Goal: Information Seeking & Learning: Find specific page/section

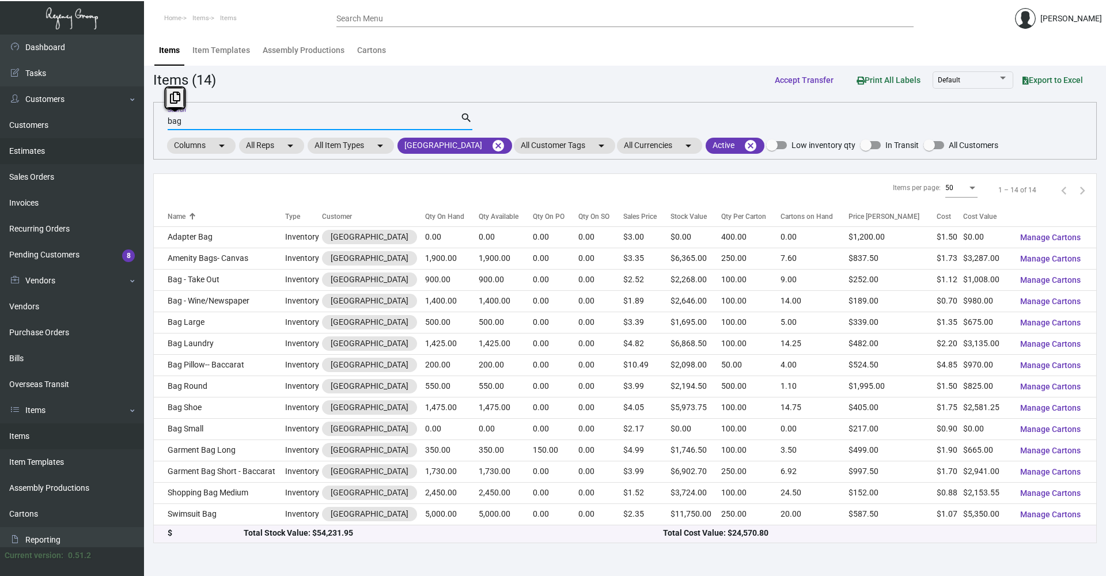
drag, startPoint x: 210, startPoint y: 124, endPoint x: 101, endPoint y: 140, distance: 110.7
click at [101, 140] on div "Dashboard Dashboard Tasks Customers Customers Estimates Sales Orders Invoices R…" at bounding box center [553, 306] width 1106 height 542
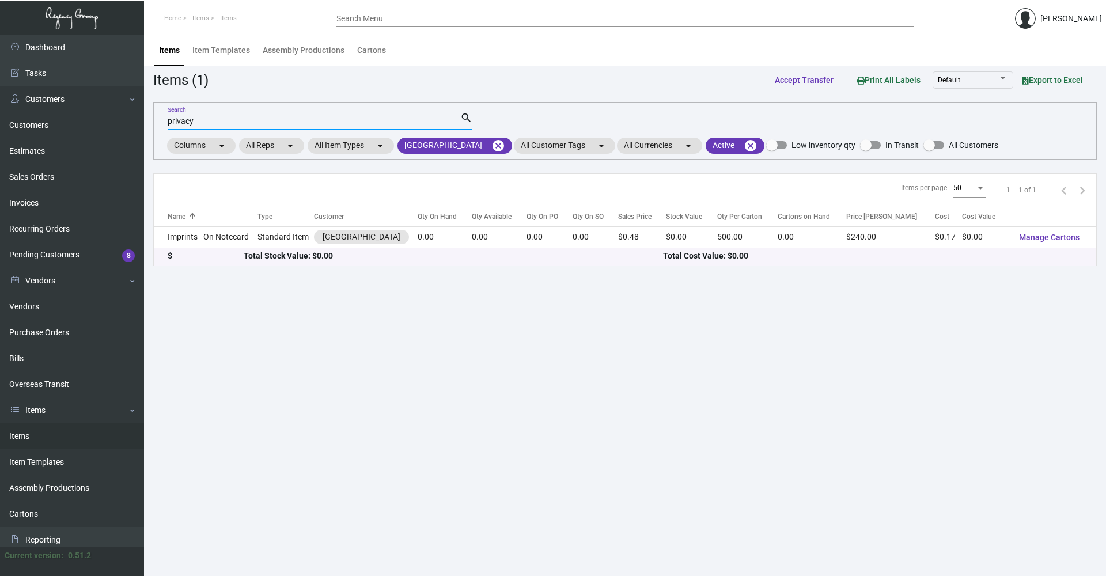
type input "privacy"
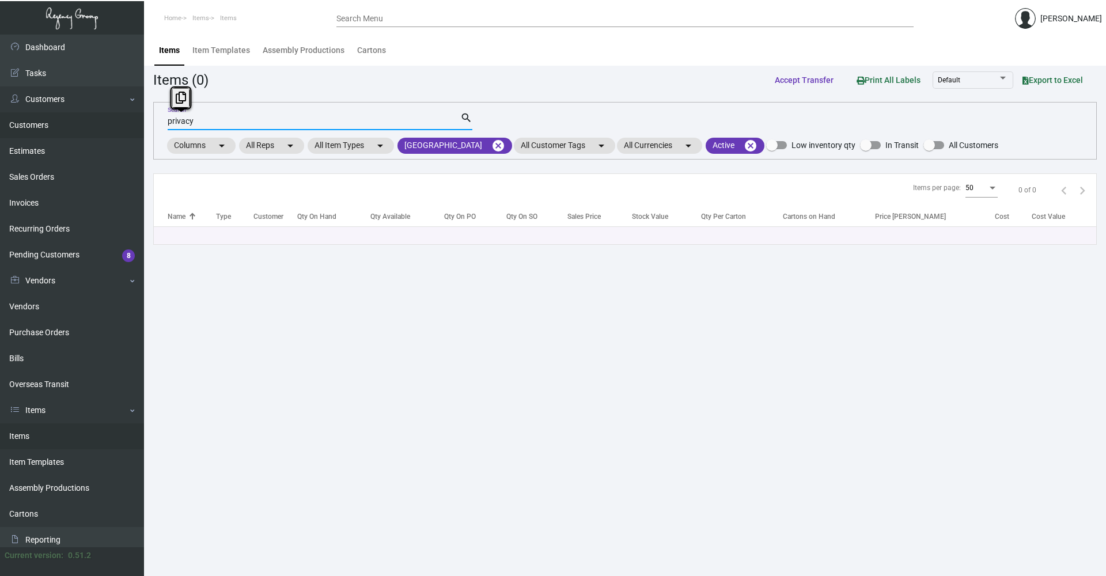
drag, startPoint x: 250, startPoint y: 121, endPoint x: 92, endPoint y: 128, distance: 158.0
click at [92, 128] on div "Dashboard Dashboard Tasks Customers Customers Estimates Sales Orders Invoices R…" at bounding box center [553, 306] width 1106 height 542
drag, startPoint x: 200, startPoint y: 120, endPoint x: 171, endPoint y: 134, distance: 32.2
click at [171, 134] on mat-form-field "do not d Search search" at bounding box center [320, 121] width 305 height 36
click at [176, 122] on input "ddnd" at bounding box center [314, 121] width 293 height 9
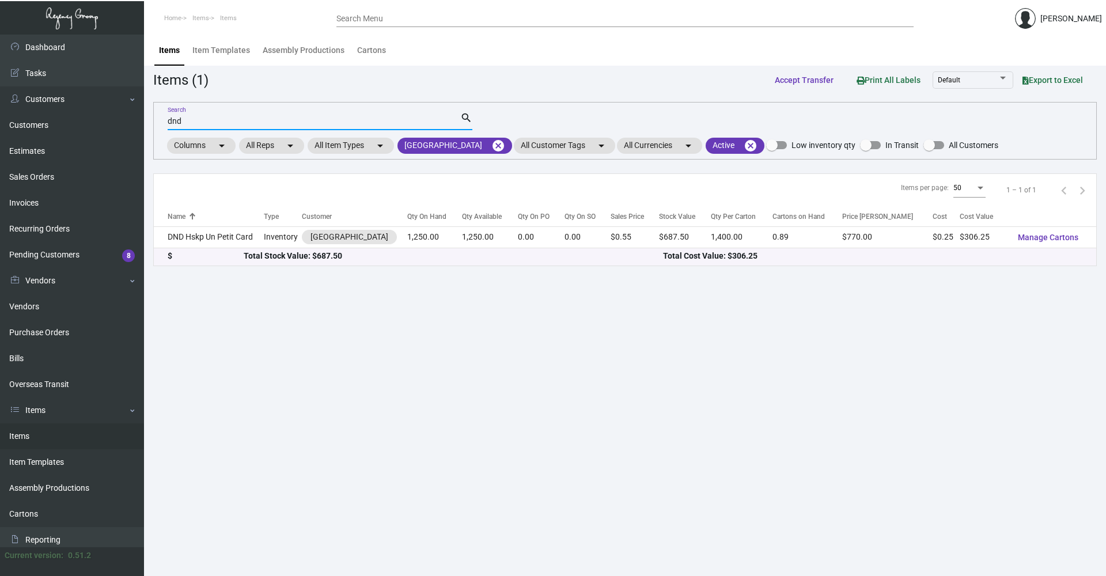
click at [229, 123] on input "dnd" at bounding box center [314, 121] width 293 height 9
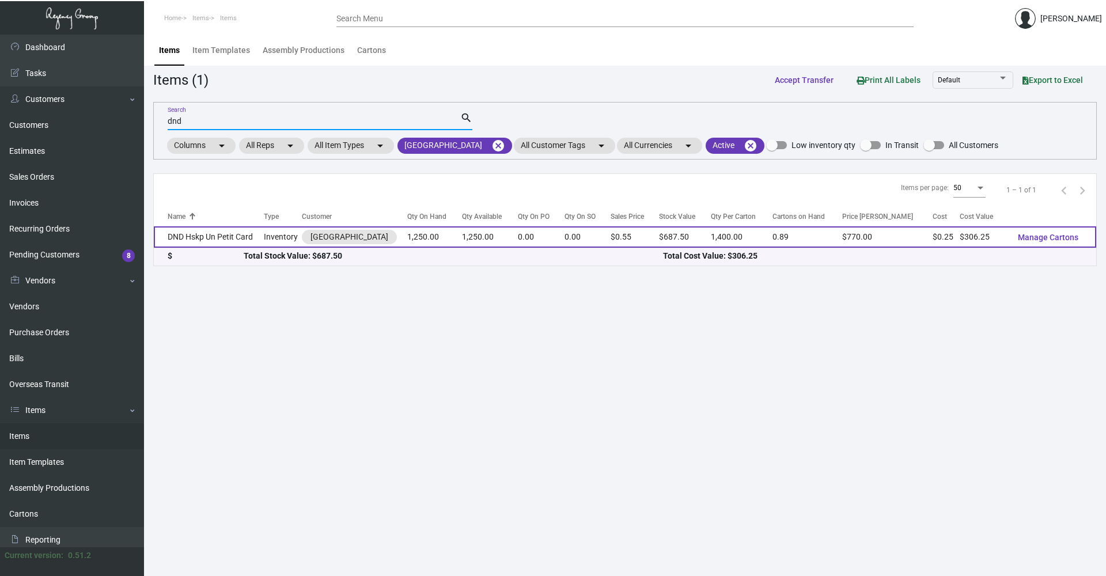
type input "dnd"
click at [259, 237] on td "DND Hskp Un Petit Card" at bounding box center [209, 236] width 110 height 21
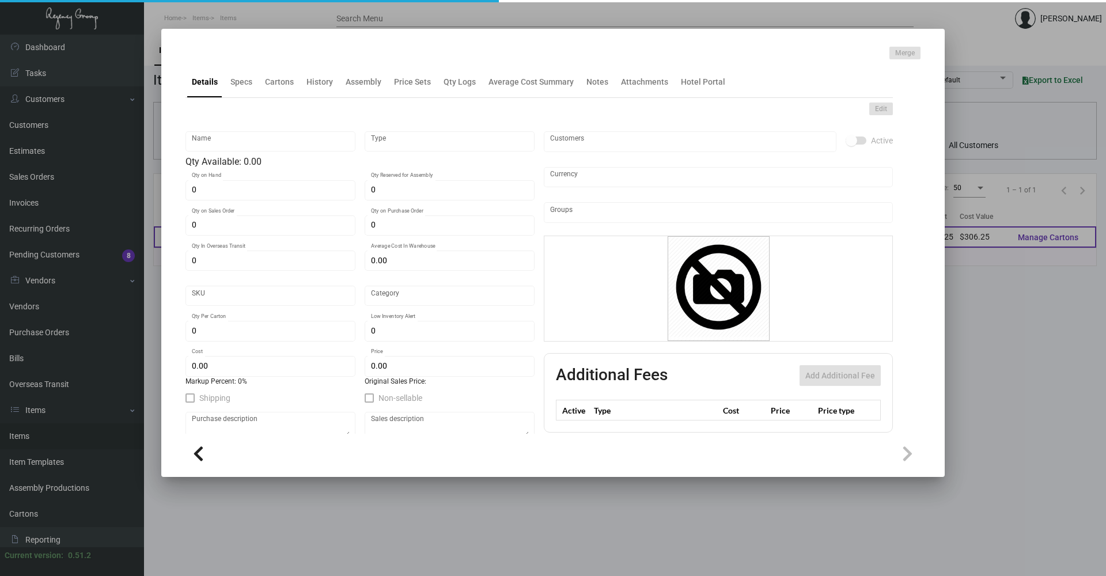
type input "DND Hskp Un Petit Card"
type input "Inventory"
type input "1,250"
type input "$ 2.948"
type input "603"
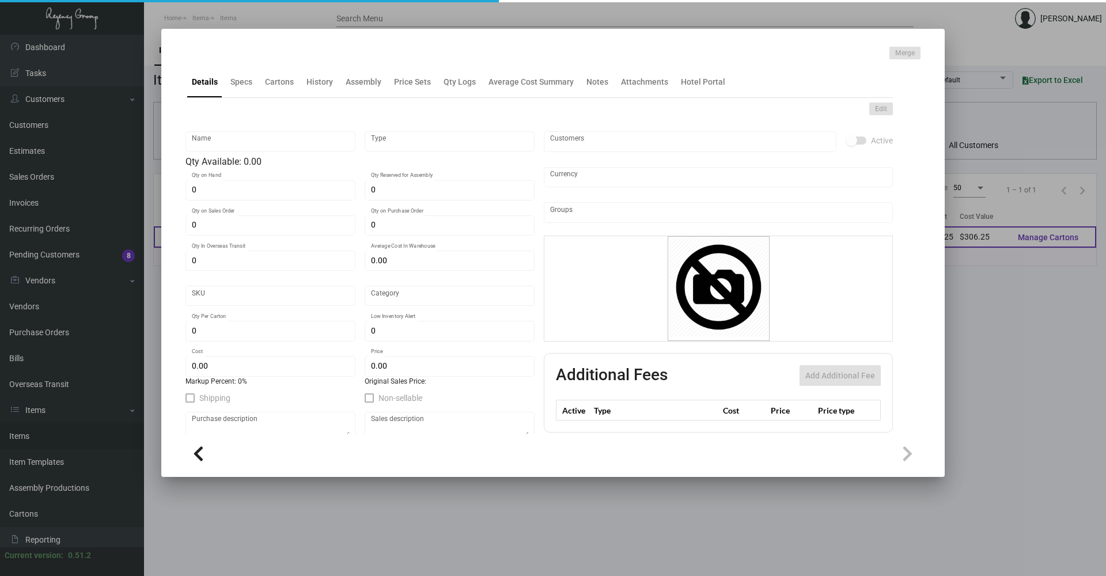
type input "Standard"
type input "1,400"
type input "250"
type input "$ 0.245"
type input "$ 0.55"
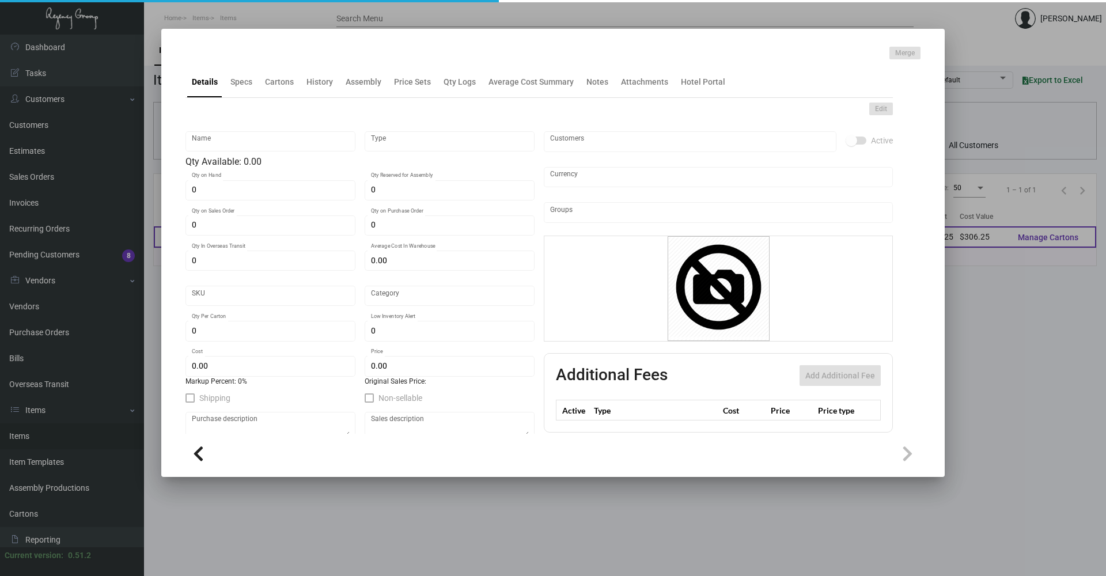
type textarea "Un petit Mot we serviced your room card: Final size 5.5x8.5 Mohawk superfine ul…"
checkbox input "true"
type input "United States Dollar $"
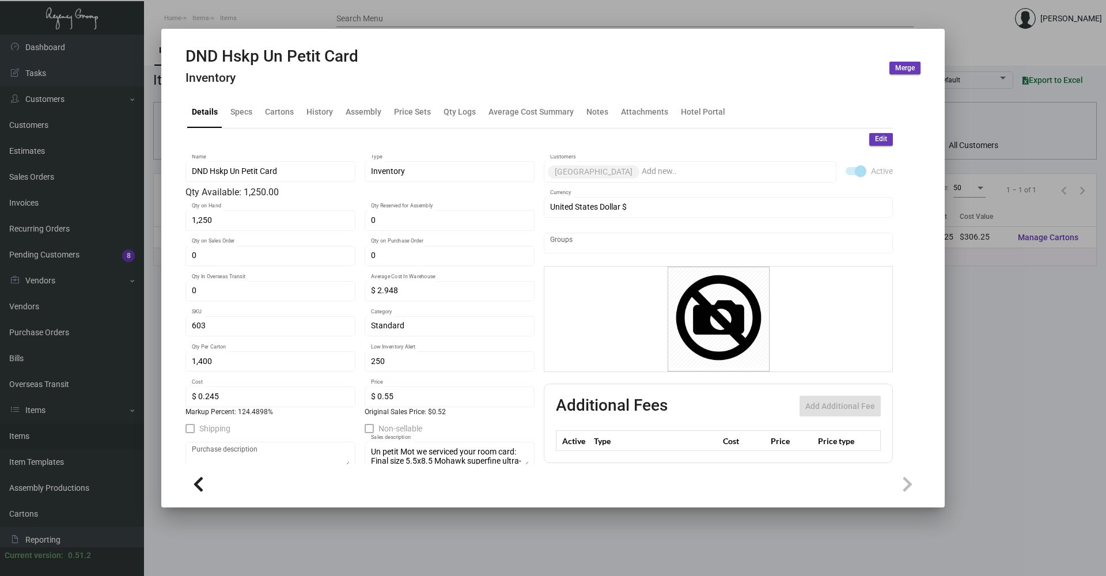
drag, startPoint x: 220, startPoint y: 118, endPoint x: 247, endPoint y: 117, distance: 27.7
click at [228, 118] on div "Details Specs Cartons History Assembly Price Sets Qty Logs Average Cost Summary…" at bounding box center [540, 112] width 708 height 31
click at [253, 112] on div "Specs" at bounding box center [241, 113] width 31 height 28
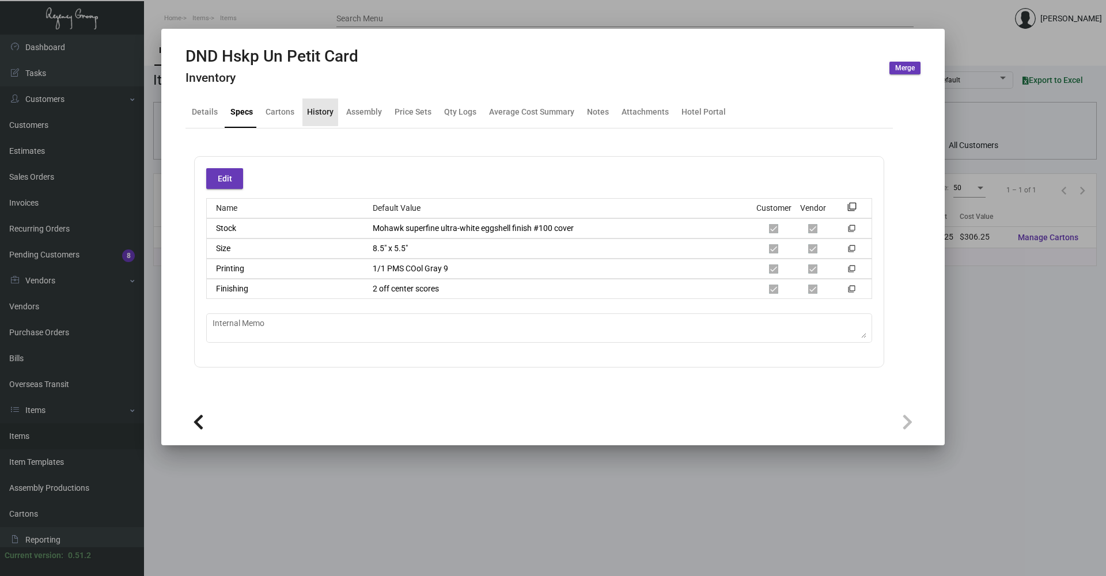
click at [308, 109] on div "History" at bounding box center [320, 112] width 27 height 12
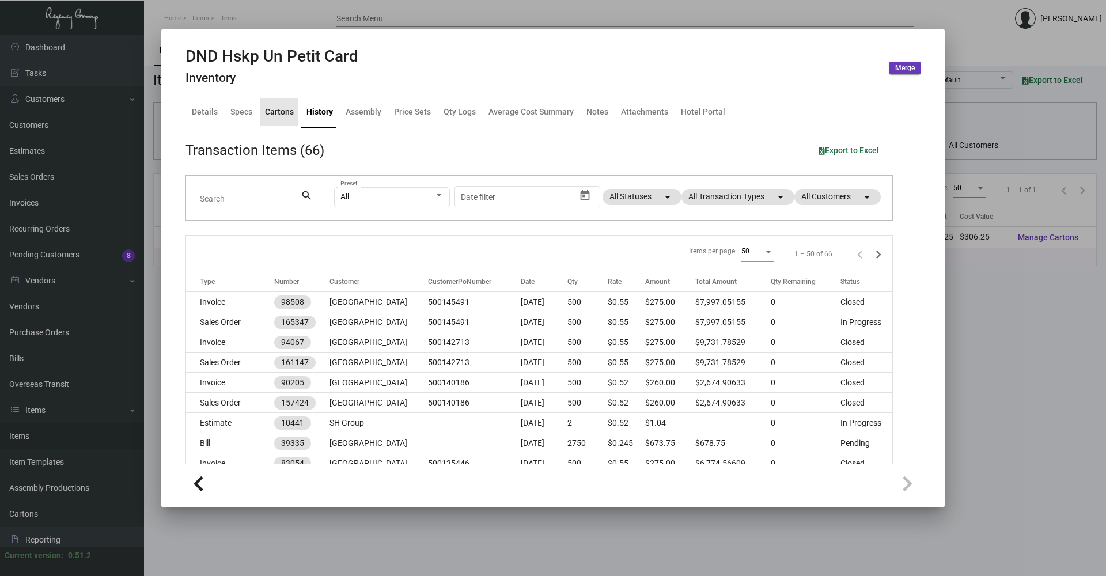
click at [295, 112] on div "Cartons" at bounding box center [279, 113] width 38 height 28
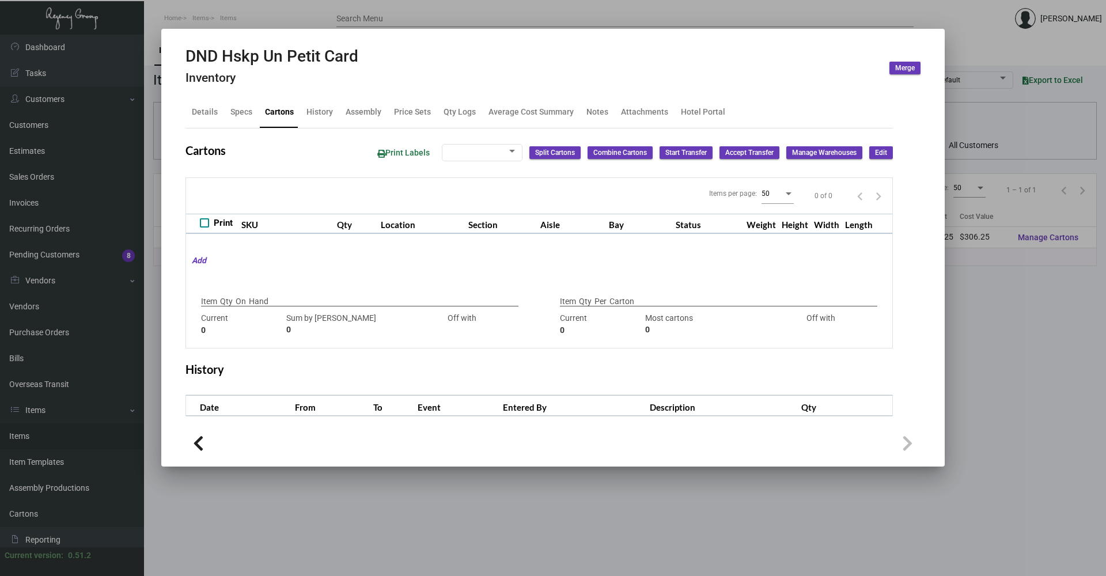
type input "1,250"
type input "1250"
type input "0"
type input "1,400"
type input "1250"
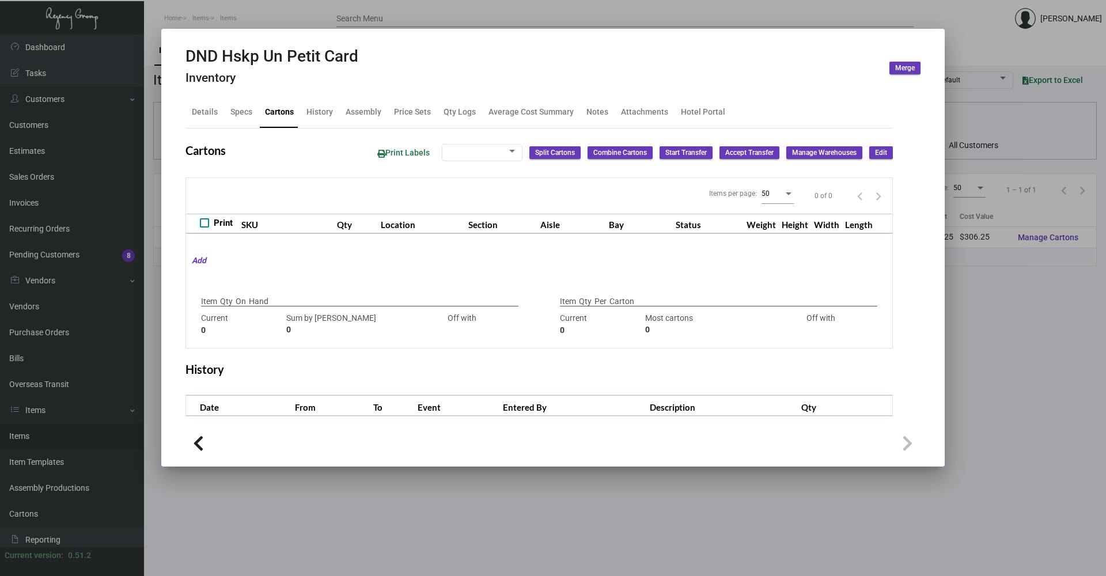
type input "+150"
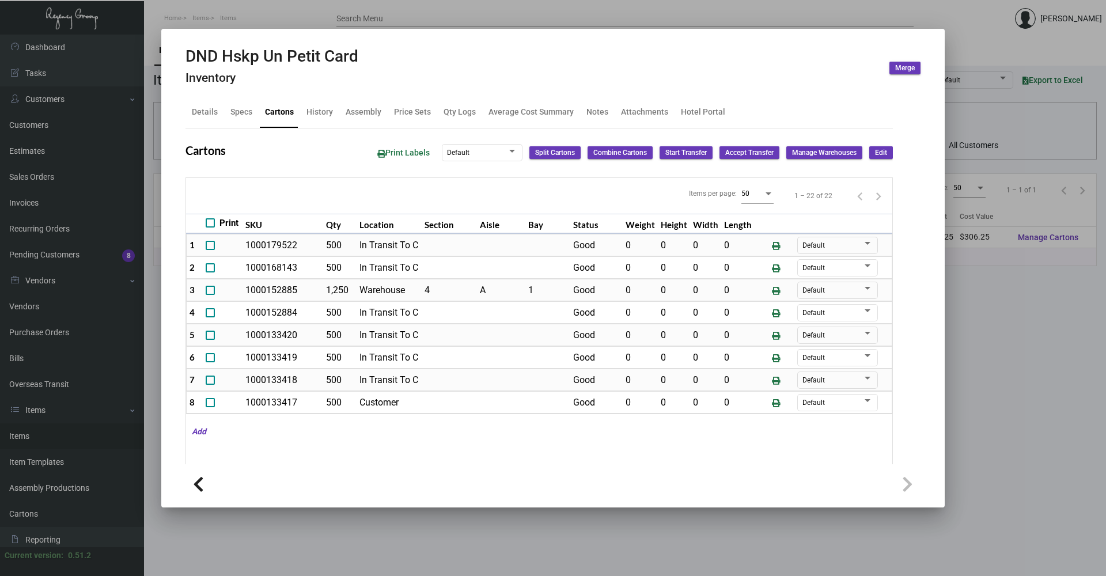
click at [218, 10] on div at bounding box center [553, 288] width 1106 height 576
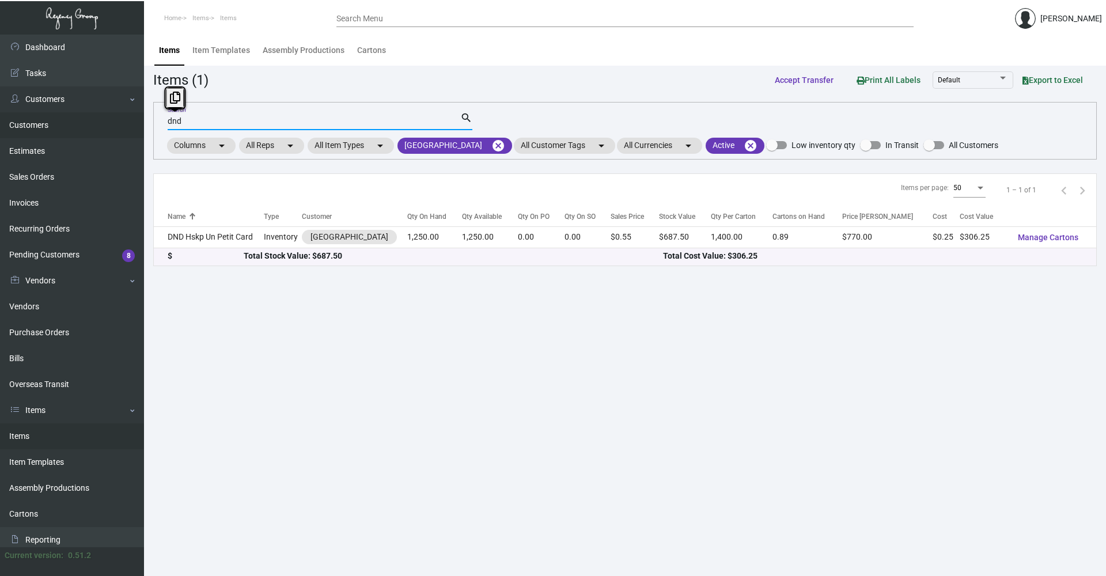
drag, startPoint x: 169, startPoint y: 126, endPoint x: 135, endPoint y: 130, distance: 34.9
click at [135, 130] on div "Dashboard Dashboard Tasks Customers Customers Estimates Sales Orders Invoices R…" at bounding box center [553, 306] width 1106 height 542
type input "sign"
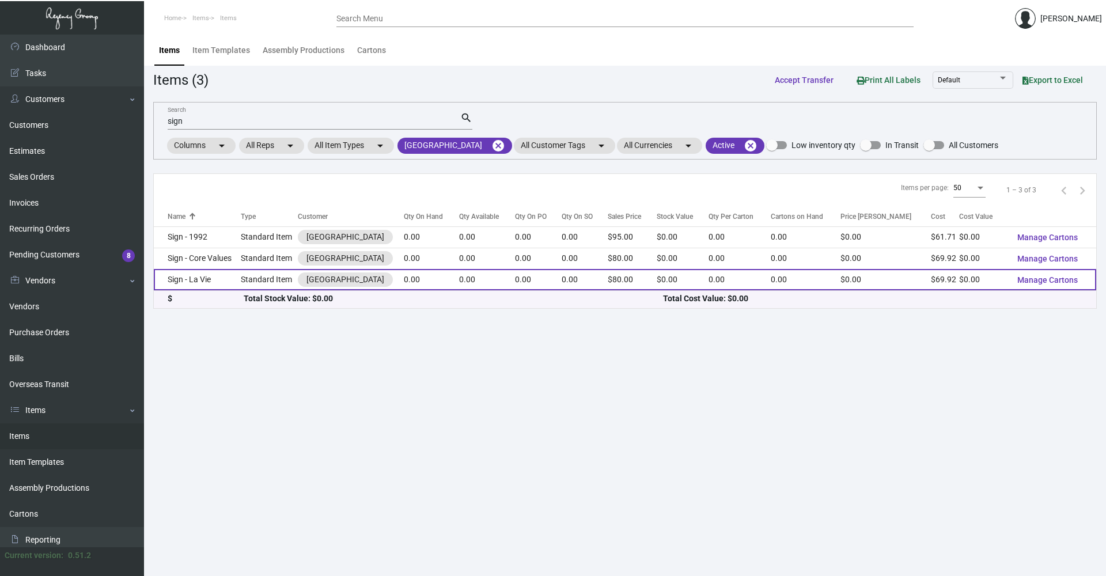
click at [226, 281] on td "Sign - La Vie" at bounding box center [197, 279] width 87 height 21
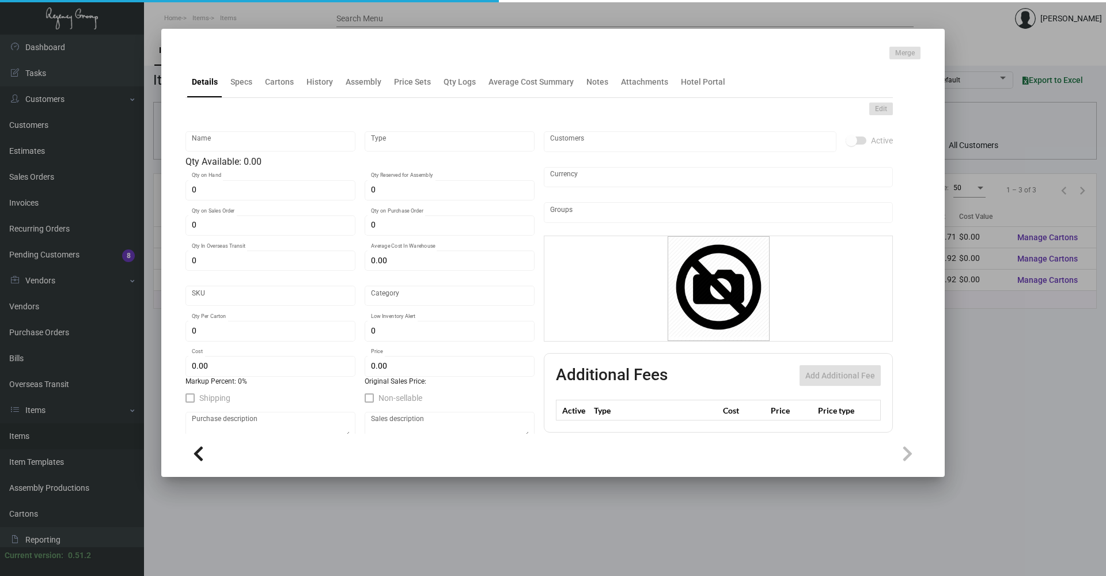
type input "Sign - La Vie"
type input "Standard Item"
type input "$ 0.00"
type input "B-SignLV-01"
type input "Standard"
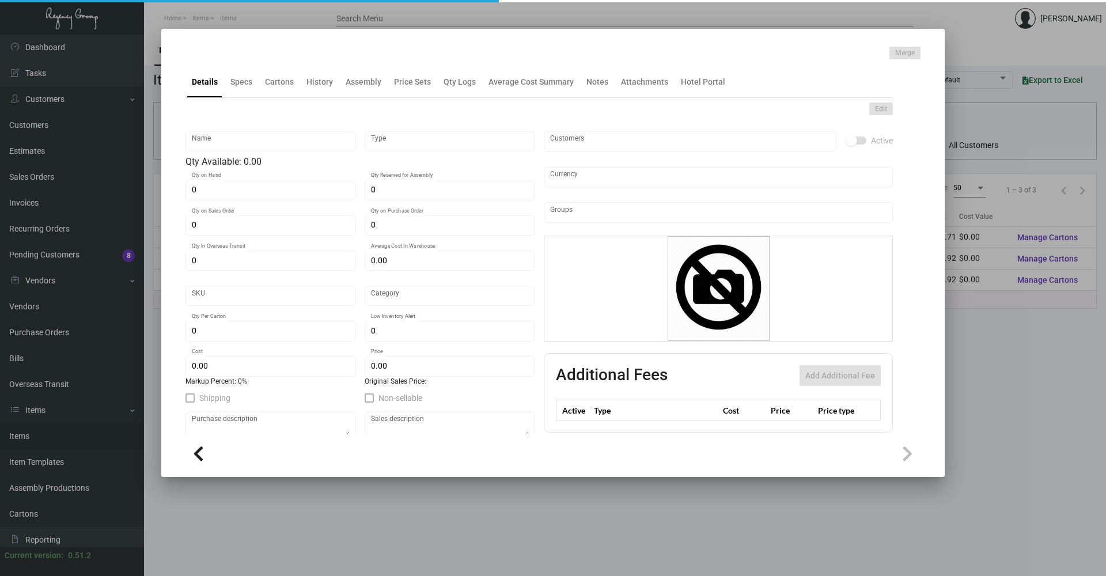
type input "$ 69.92"
type input "$ 80.00"
checkbox input "true"
type input "United States Dollar $"
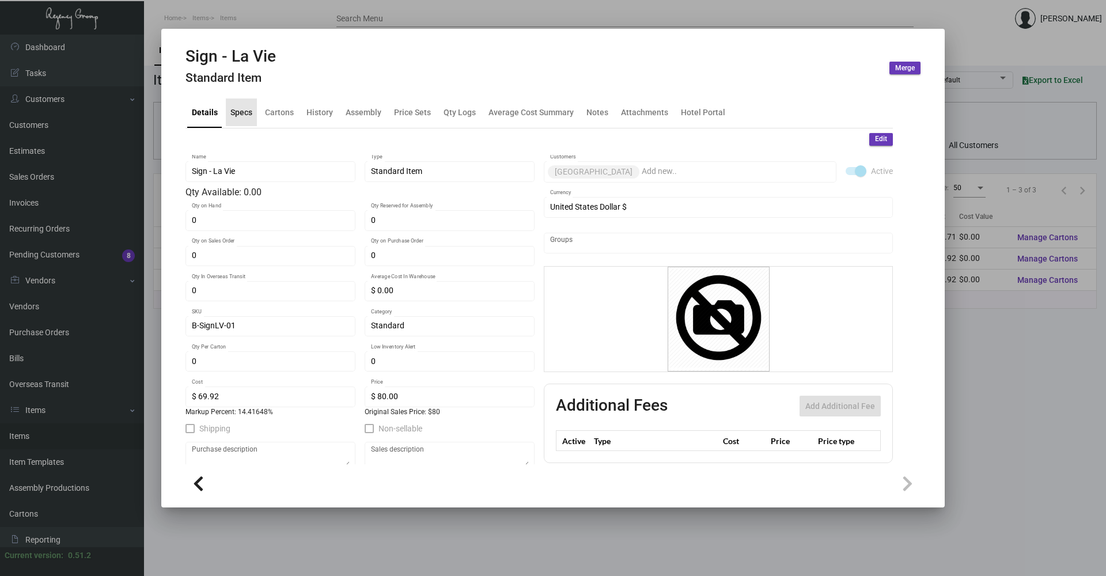
click at [251, 107] on div "Specs" at bounding box center [241, 112] width 22 height 12
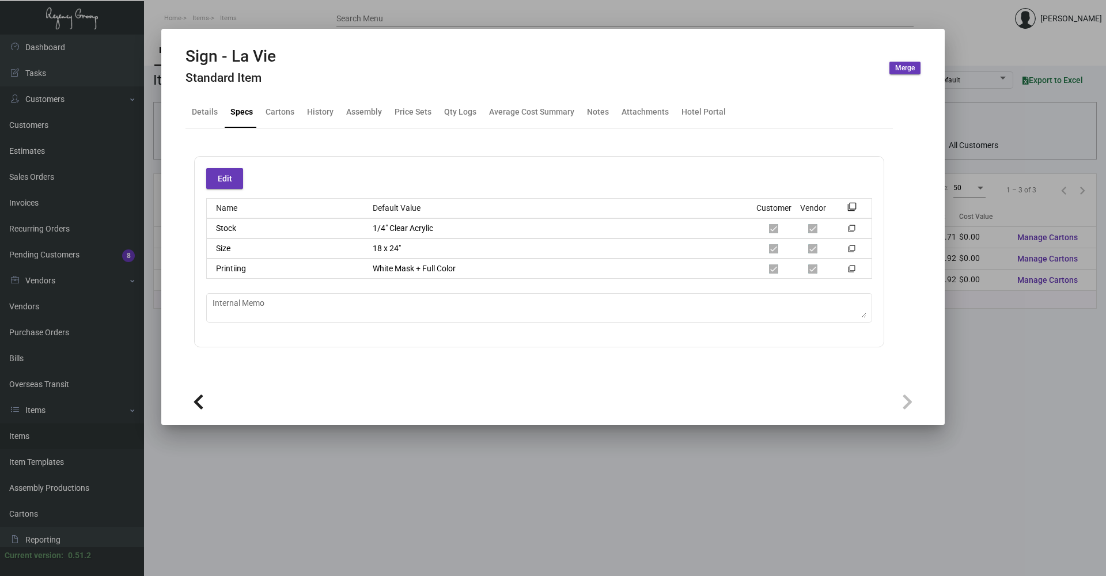
click at [276, 14] on div at bounding box center [553, 288] width 1106 height 576
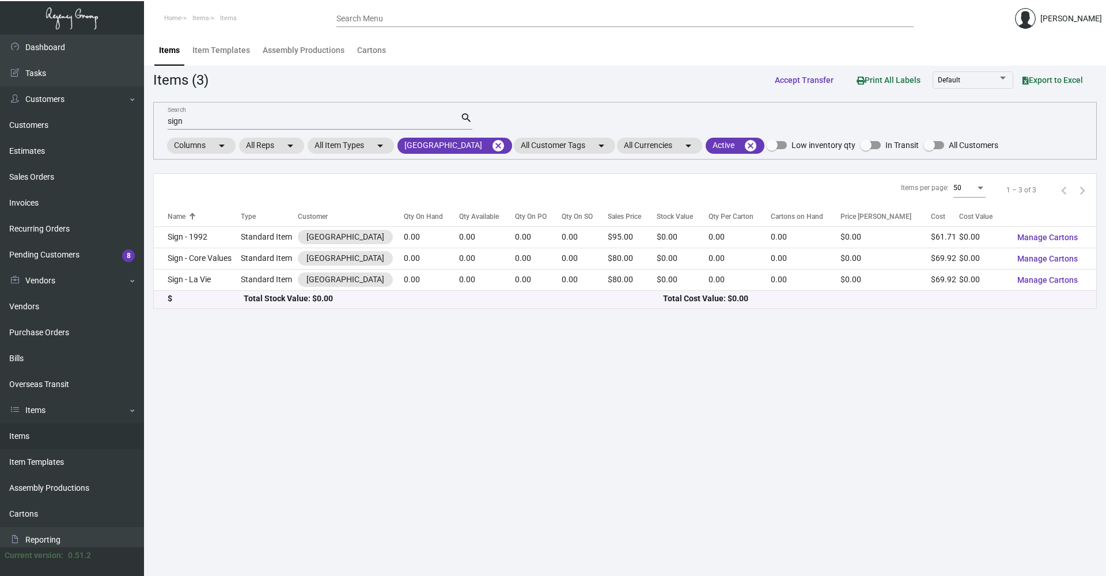
click at [657, 520] on main "Items Item Templates Assembly Productions Cartons Items (3) Accept Transfer Pri…" at bounding box center [625, 306] width 962 height 542
click at [207, 115] on div "sign Search" at bounding box center [314, 121] width 293 height 18
drag, startPoint x: 199, startPoint y: 118, endPoint x: 116, endPoint y: 130, distance: 83.9
click at [116, 130] on div "Dashboard Dashboard Tasks Customers Customers Estimates Sales Orders Invoices R…" at bounding box center [553, 306] width 1106 height 542
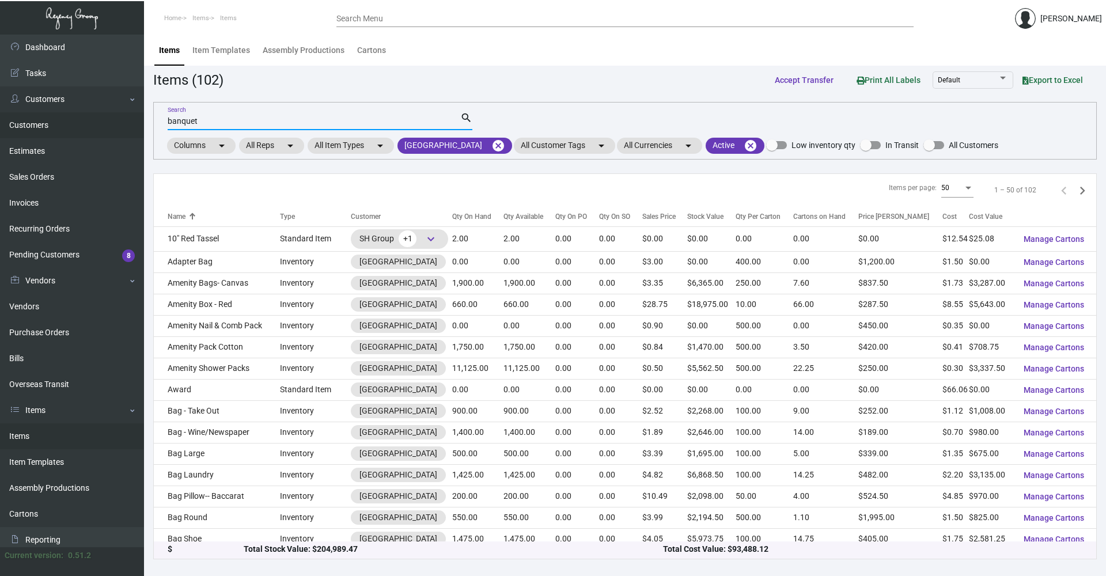
type input "banquet"
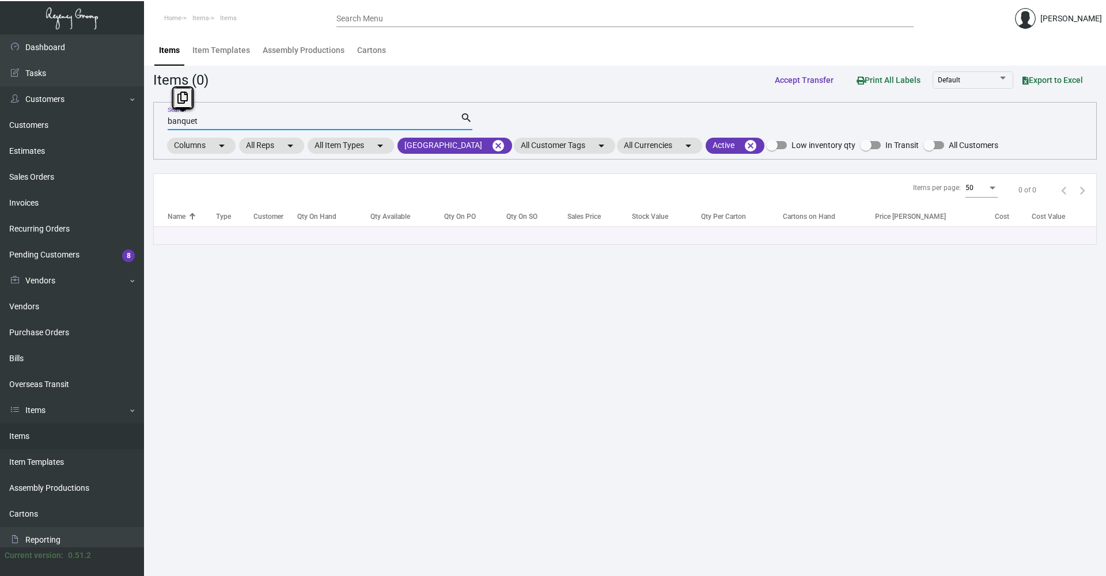
drag, startPoint x: 145, startPoint y: 123, endPoint x: 139, endPoint y: 117, distance: 8.1
click at [127, 122] on div "Dashboard Dashboard Tasks Customers Customers Estimates Sales Orders Invoices R…" at bounding box center [553, 306] width 1106 height 542
click at [492, 147] on mat-icon "cancel" at bounding box center [499, 146] width 14 height 14
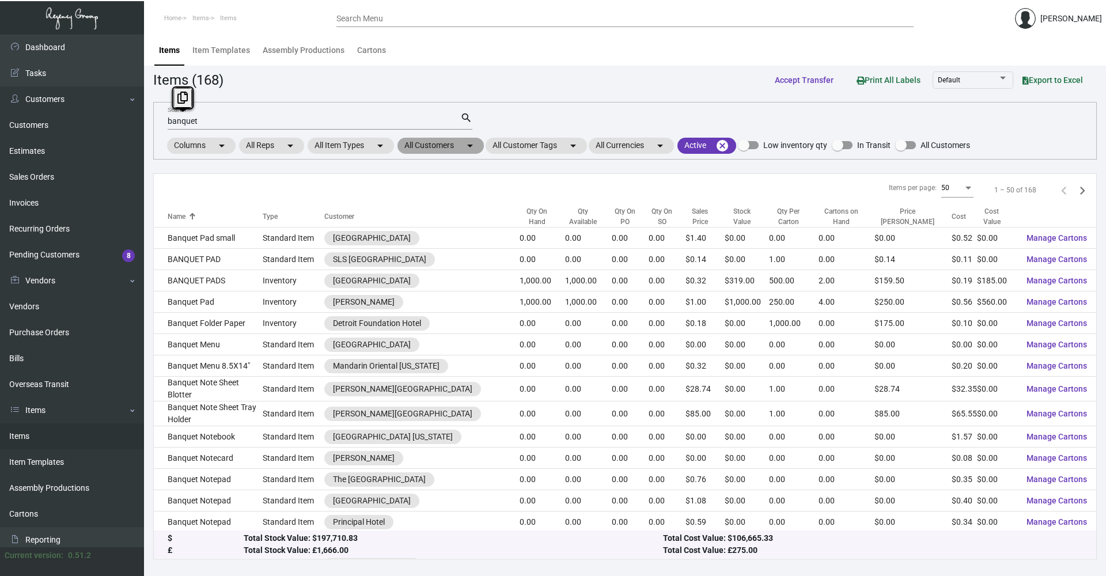
click at [469, 148] on mat-icon "arrow_drop_down" at bounding box center [470, 146] width 14 height 14
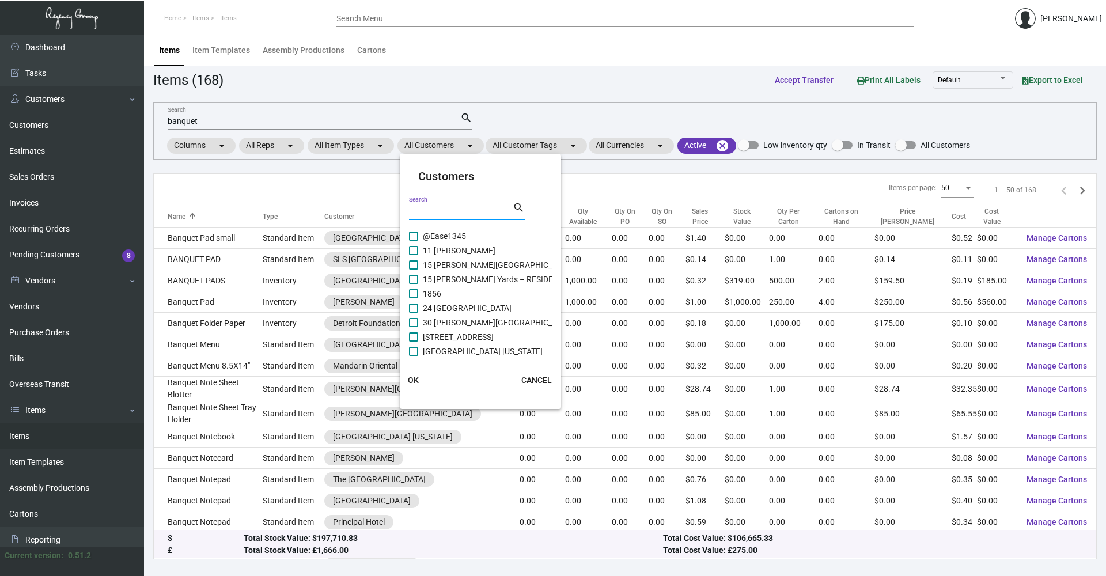
click at [441, 212] on input "Search" at bounding box center [461, 211] width 104 height 9
type input "p"
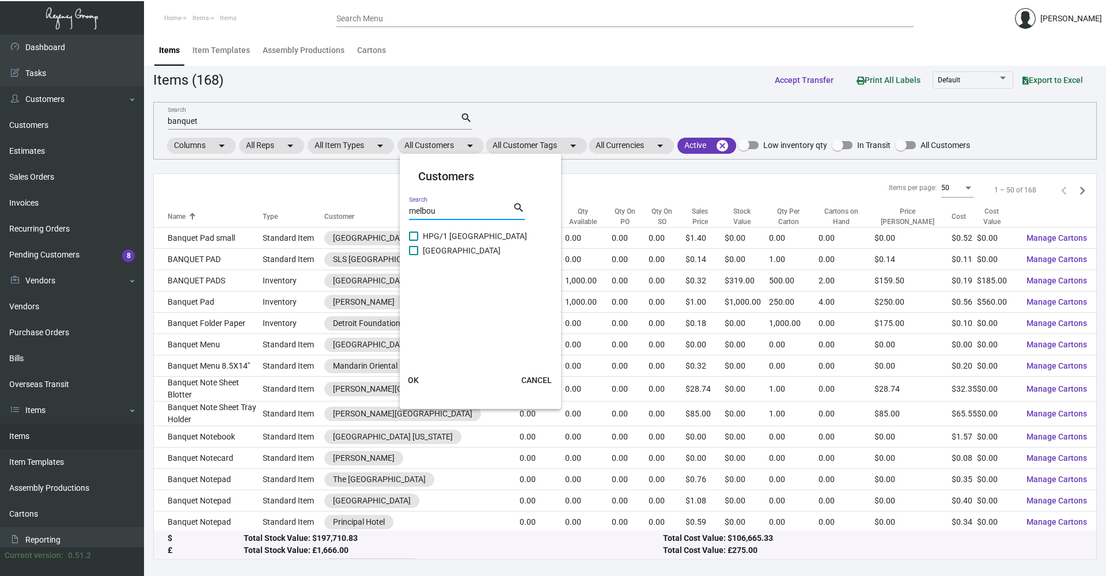
type input "melbou"
click at [414, 241] on mat-checkbox "HPG/1 [GEOGRAPHIC_DATA]" at bounding box center [481, 236] width 144 height 14
drag, startPoint x: 414, startPoint y: 241, endPoint x: 412, endPoint y: 252, distance: 11.7
click at [412, 252] on span at bounding box center [413, 250] width 9 height 9
click at [413, 255] on input "[GEOGRAPHIC_DATA]" at bounding box center [413, 255] width 1 height 1
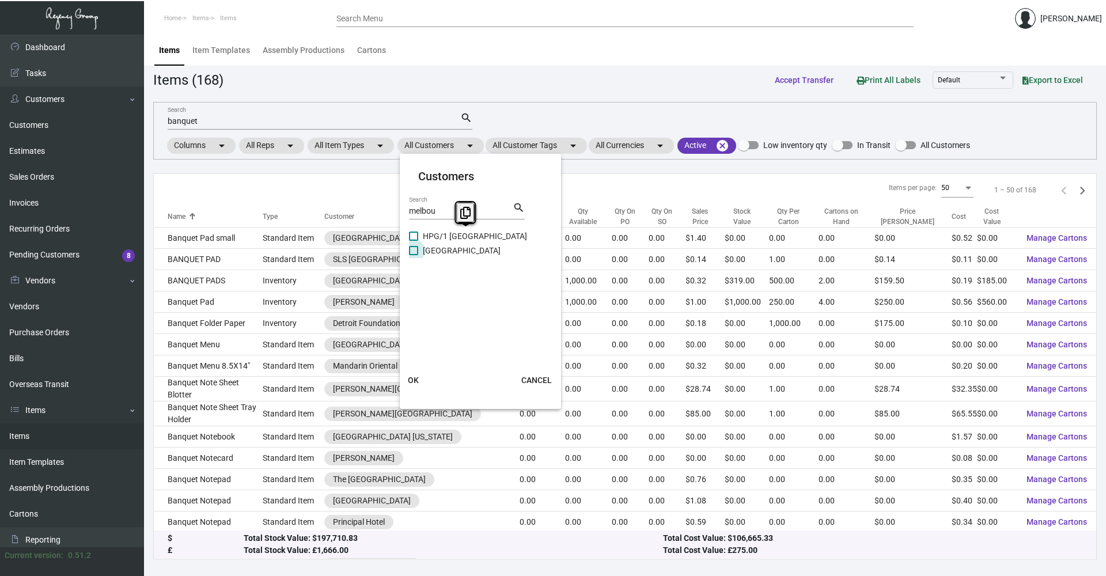
checkbox input "true"
click at [416, 238] on span at bounding box center [413, 236] width 9 height 9
click at [414, 241] on input "HPG/1 [GEOGRAPHIC_DATA]" at bounding box center [413, 241] width 1 height 1
checkbox input "true"
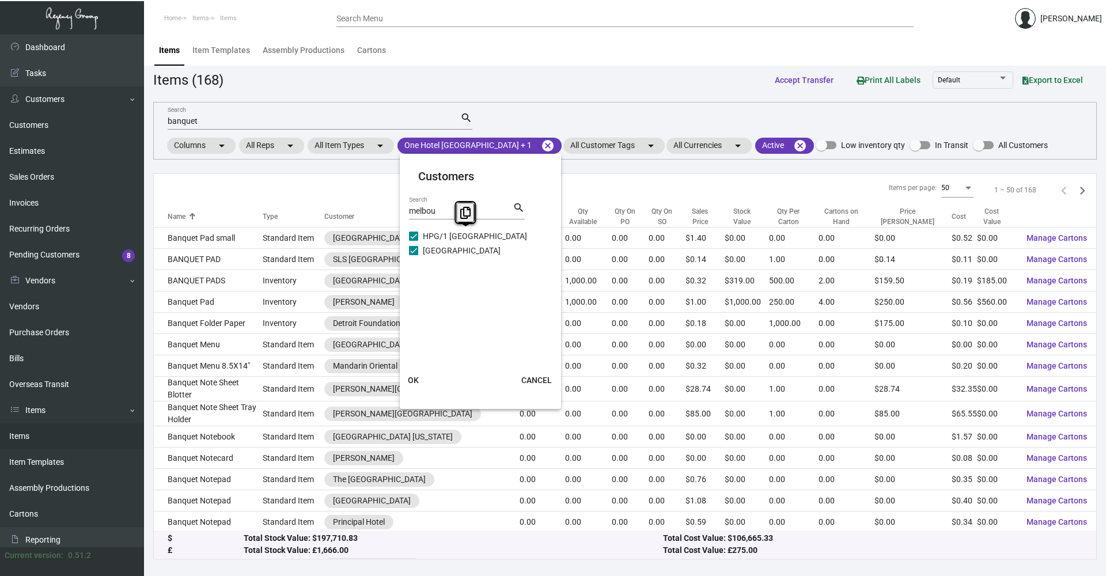
click at [416, 379] on span "OK" at bounding box center [413, 380] width 11 height 9
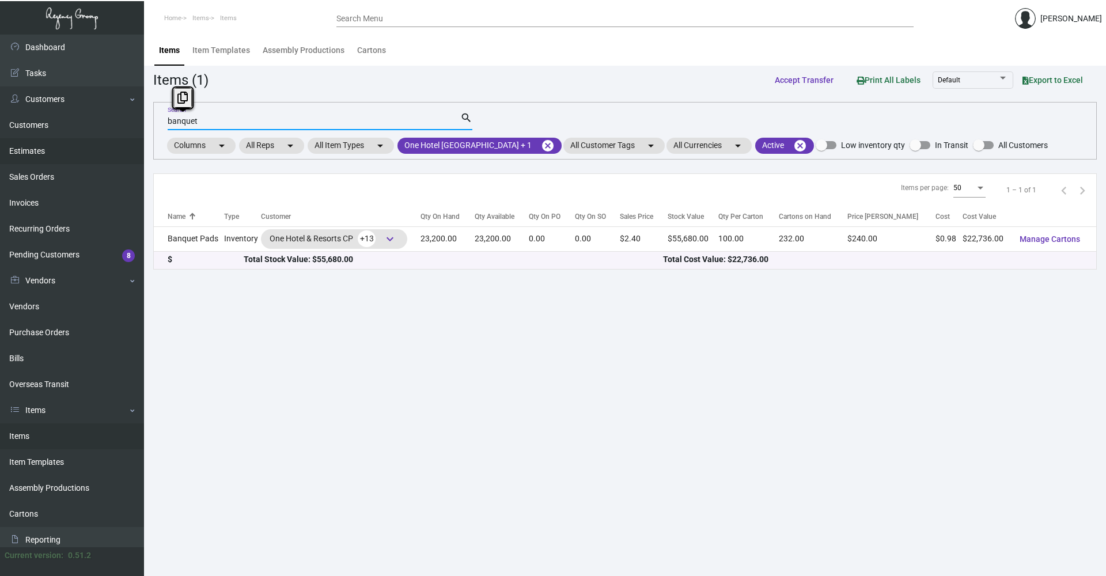
drag, startPoint x: 220, startPoint y: 120, endPoint x: 90, endPoint y: 151, distance: 133.8
click at [90, 151] on div "Dashboard Dashboard Tasks Customers Customers Estimates Sales Orders Invoices R…" at bounding box center [553, 306] width 1106 height 542
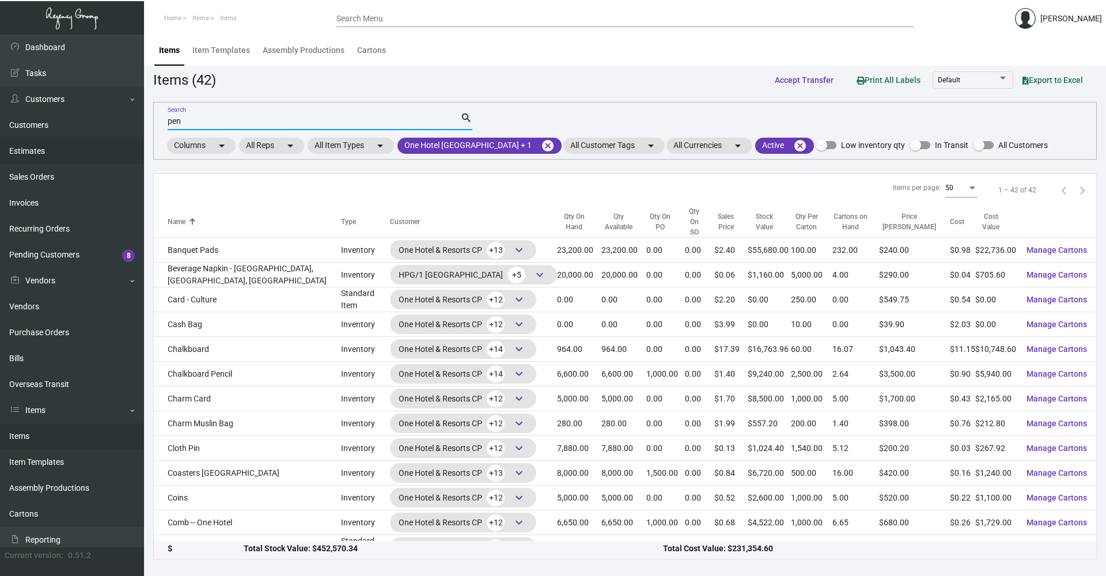
type input "pen"
